Goal: Complete application form

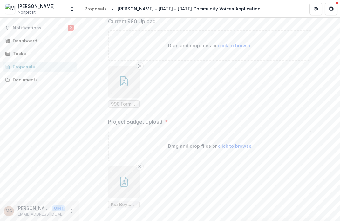
scroll to position [286, 0]
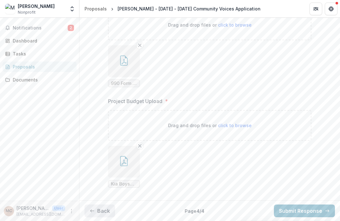
click at [100, 210] on button "Back" at bounding box center [99, 211] width 30 height 13
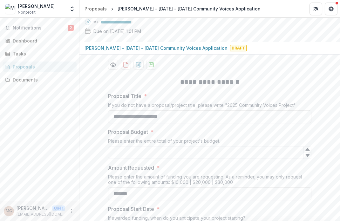
scroll to position [44, 0]
click at [140, 155] on input "Proposal Budget *" at bounding box center [209, 152] width 203 height 13
type input "*****"
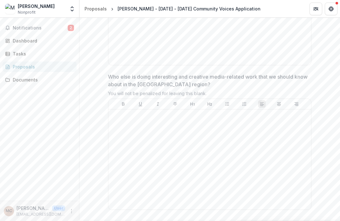
scroll to position [1767, 0]
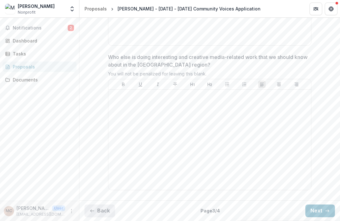
click at [107, 211] on button "Back" at bounding box center [99, 211] width 30 height 13
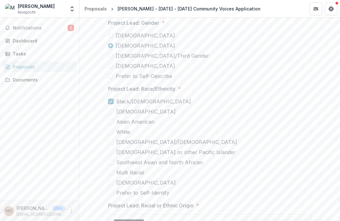
scroll to position [1904, 0]
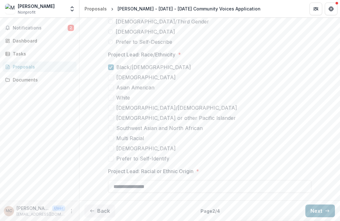
click at [312, 211] on button "Next" at bounding box center [320, 211] width 30 height 13
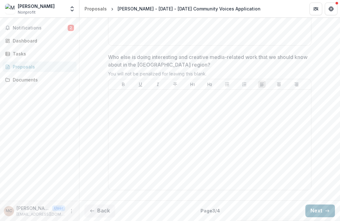
scroll to position [1767, 0]
click at [312, 211] on button "Next" at bounding box center [320, 211] width 30 height 13
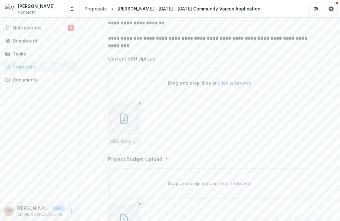
scroll to position [286, 0]
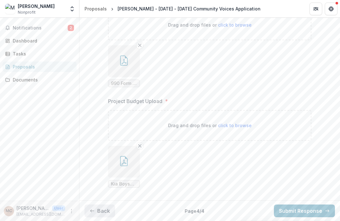
click at [107, 214] on button "Back" at bounding box center [99, 211] width 30 height 13
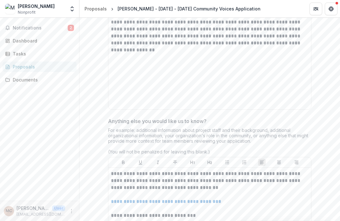
scroll to position [1767, 0]
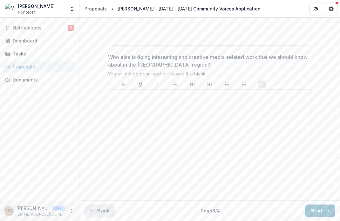
click at [100, 210] on button "Back" at bounding box center [99, 211] width 30 height 13
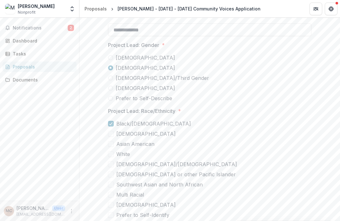
scroll to position [1904, 0]
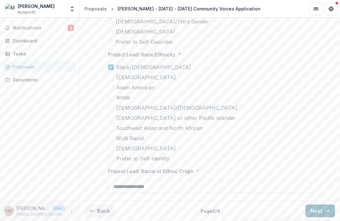
click at [313, 213] on button "Next" at bounding box center [320, 211] width 30 height 13
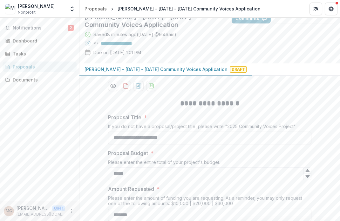
scroll to position [33, 0]
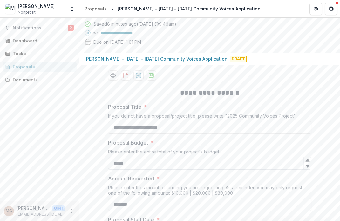
click at [119, 165] on input "*****" at bounding box center [209, 163] width 203 height 13
type input "*****"
click at [74, 159] on div "Notifications 2 Dashboard Tasks Proposals Documents" at bounding box center [39, 109] width 79 height 183
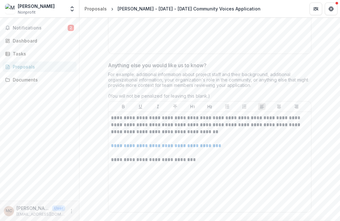
scroll to position [1767, 0]
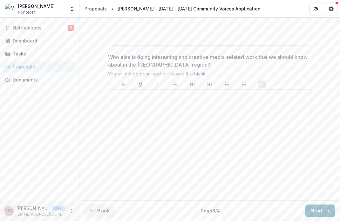
click at [322, 211] on button "Next" at bounding box center [320, 211] width 30 height 13
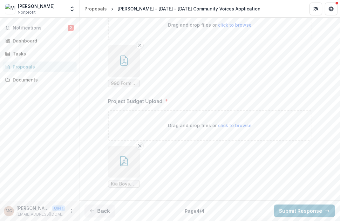
scroll to position [286, 0]
click at [138, 147] on line "Remove File" at bounding box center [139, 146] width 3 height 3
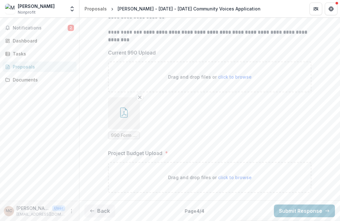
scroll to position [234, 0]
click at [226, 177] on span "click to browse" at bounding box center [235, 177] width 34 height 5
type input "**********"
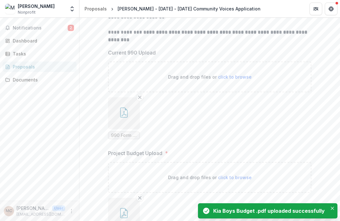
scroll to position [286, 0]
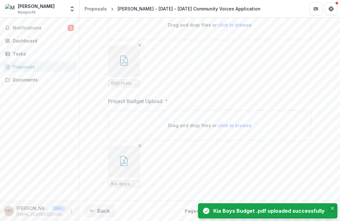
click at [333, 208] on icon "Close" at bounding box center [332, 208] width 3 height 3
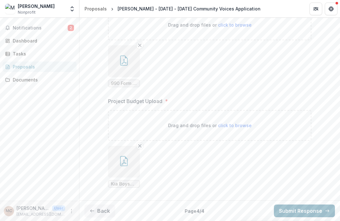
click at [318, 210] on button "Submit Response" at bounding box center [304, 211] width 61 height 13
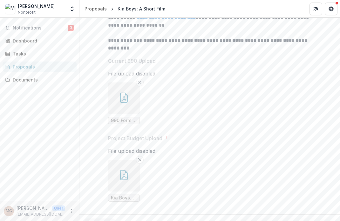
scroll to position [0, 0]
click at [53, 22] on div "Notifications 3 Dashboard Tasks Proposals Documents" at bounding box center [39, 109] width 79 height 183
click at [52, 28] on span "Notifications" at bounding box center [40, 27] width 55 height 5
